Goal: Navigation & Orientation: Find specific page/section

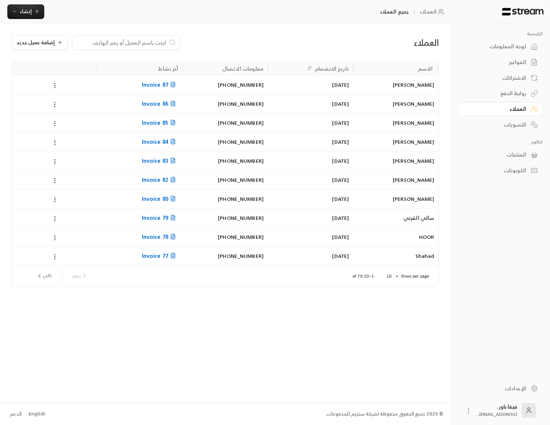
drag, startPoint x: 0, startPoint y: 0, endPoint x: 515, endPoint y: 47, distance: 516.7
click at [515, 47] on div "لوحة المعلومات" at bounding box center [497, 46] width 59 height 7
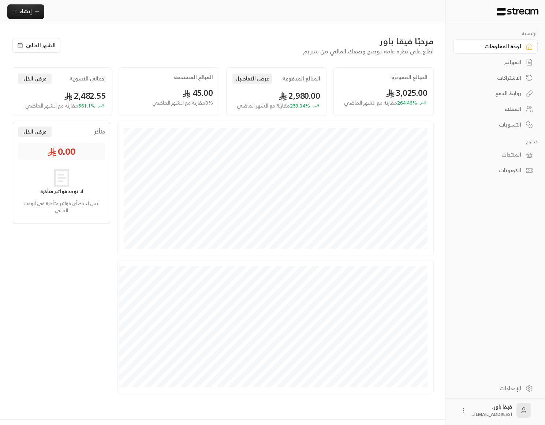
click at [493, 108] on div "العملاء" at bounding box center [491, 108] width 59 height 7
